Goal: Transaction & Acquisition: Obtain resource

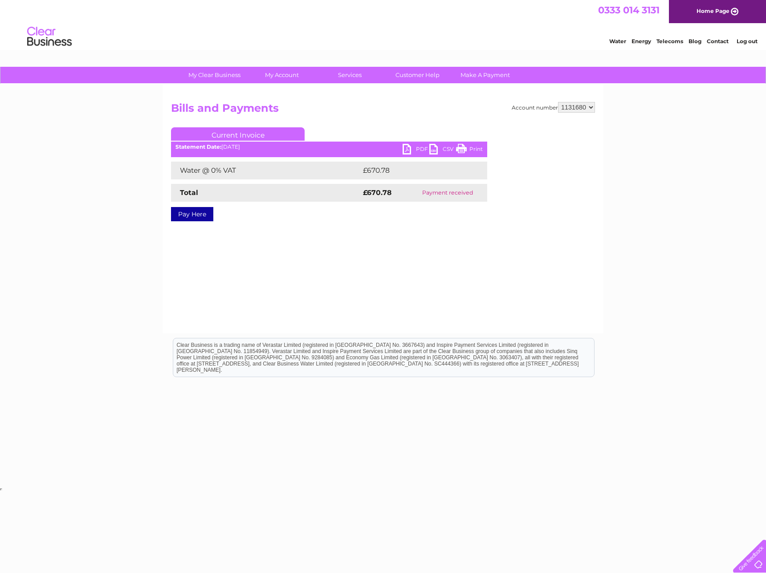
click at [86, 256] on div "My Clear Business Login Details My Details My Preferences Link Account My Accou…" at bounding box center [383, 276] width 766 height 419
click at [52, 37] on img at bounding box center [49, 36] width 45 height 27
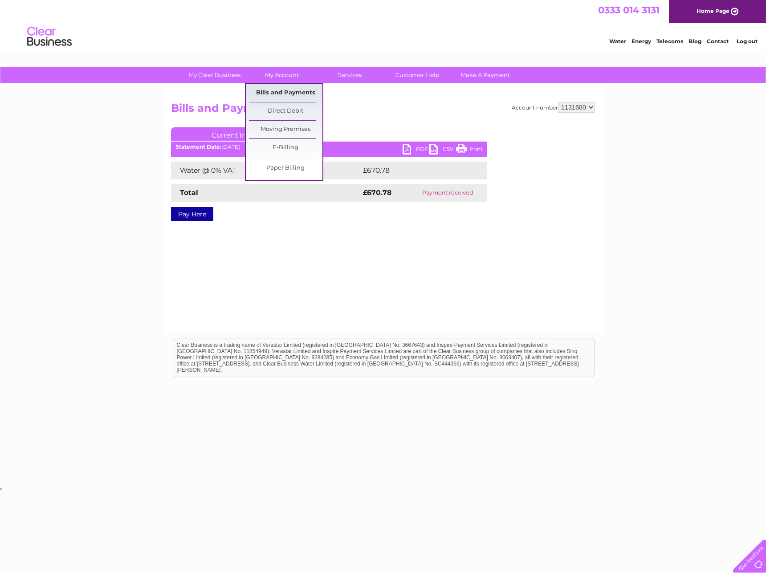
click at [295, 90] on link "Bills and Payments" at bounding box center [286, 93] width 74 height 18
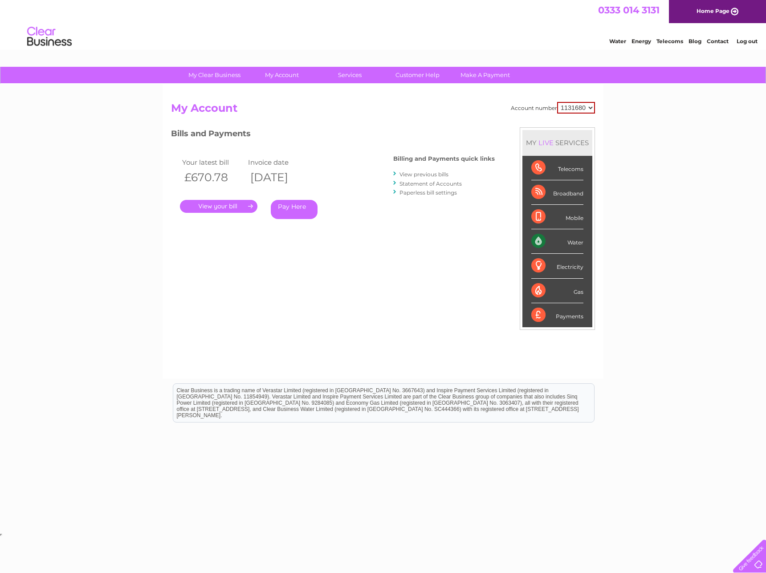
click at [423, 173] on link "View previous bills" at bounding box center [424, 174] width 49 height 7
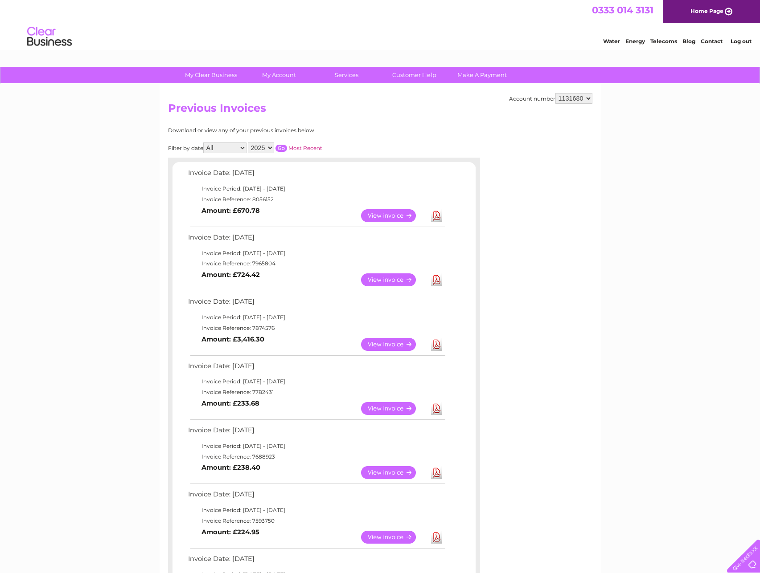
click at [438, 281] on link "Download" at bounding box center [436, 280] width 11 height 13
click at [440, 347] on link "Download" at bounding box center [436, 344] width 11 height 13
drag, startPoint x: 201, startPoint y: 262, endPoint x: 279, endPoint y: 265, distance: 78.0
click at [280, 265] on td "Invoice Reference: 7965804" at bounding box center [316, 263] width 261 height 11
copy td "Invoice Reference: 7965804"
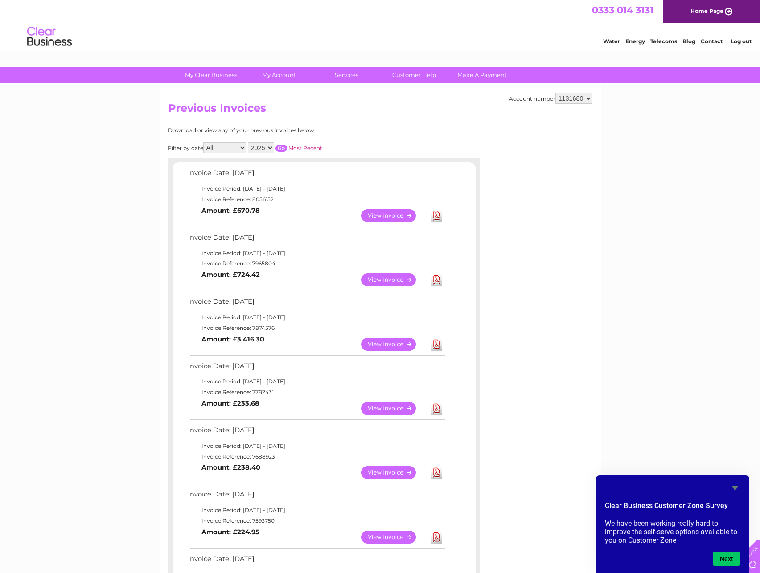
drag, startPoint x: 276, startPoint y: 327, endPoint x: 200, endPoint y: 331, distance: 76.3
click at [200, 331] on td "Invoice Reference: 7874576" at bounding box center [316, 328] width 261 height 11
copy td "Invoice Reference: 7874576"
click at [96, 117] on div "My Clear Business Login Details My Details My Preferences Link Account My Accou…" at bounding box center [380, 503] width 760 height 873
click at [508, 31] on div "Water Energy Telecoms Blog Contact Log out" at bounding box center [380, 37] width 760 height 29
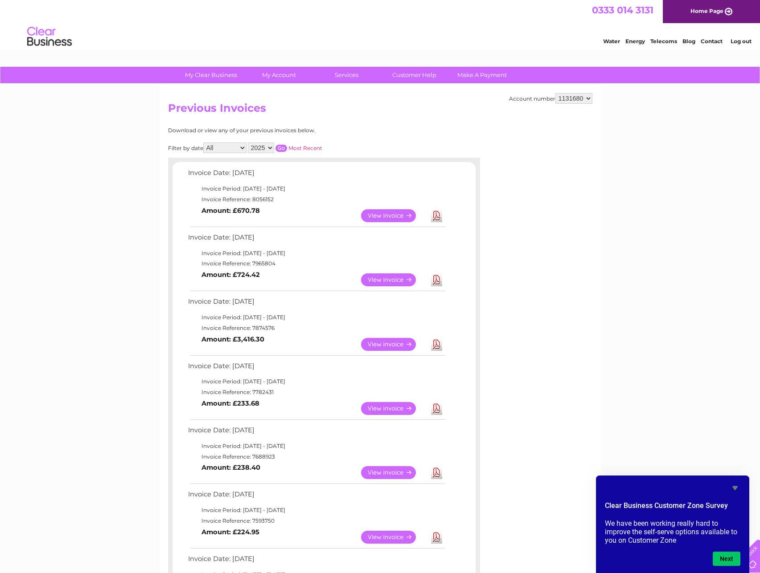
click at [399, 44] on div "Water Energy Telecoms Blog Contact Log out" at bounding box center [380, 37] width 760 height 29
click at [74, 301] on div "My Clear Business Login Details My Details My Preferences Link Account My Accou…" at bounding box center [380, 503] width 760 height 873
click at [375, 28] on div "Water Energy Telecoms Blog Contact Log out" at bounding box center [380, 37] width 760 height 29
